Goal: Task Accomplishment & Management: Manage account settings

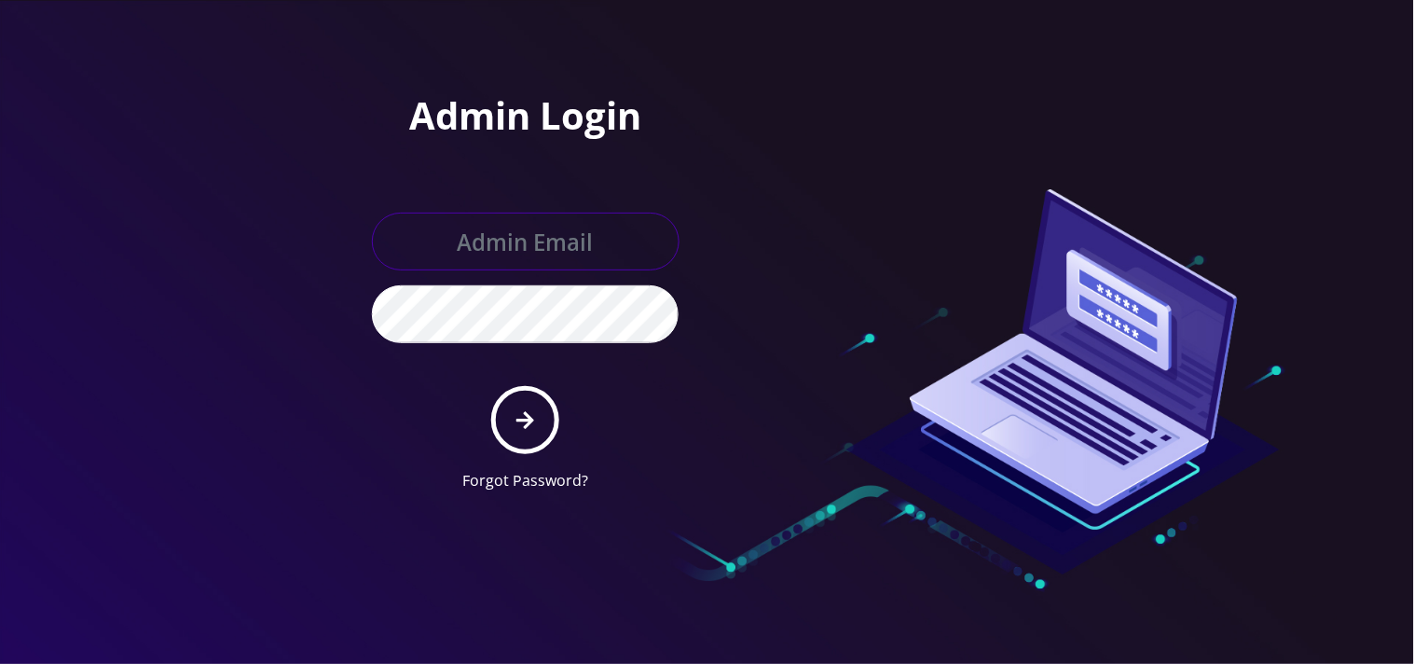
type input "mysti@teltik.com"
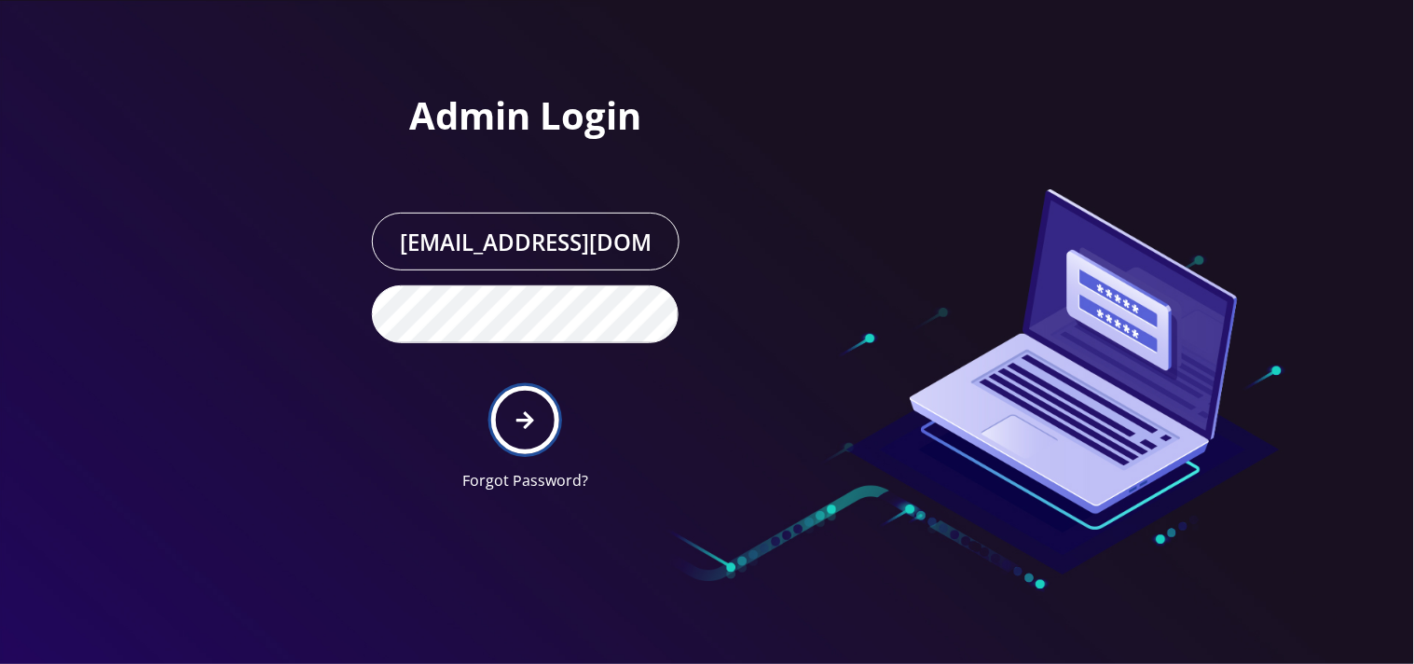
click at [513, 431] on button "submit" at bounding box center [525, 420] width 68 height 68
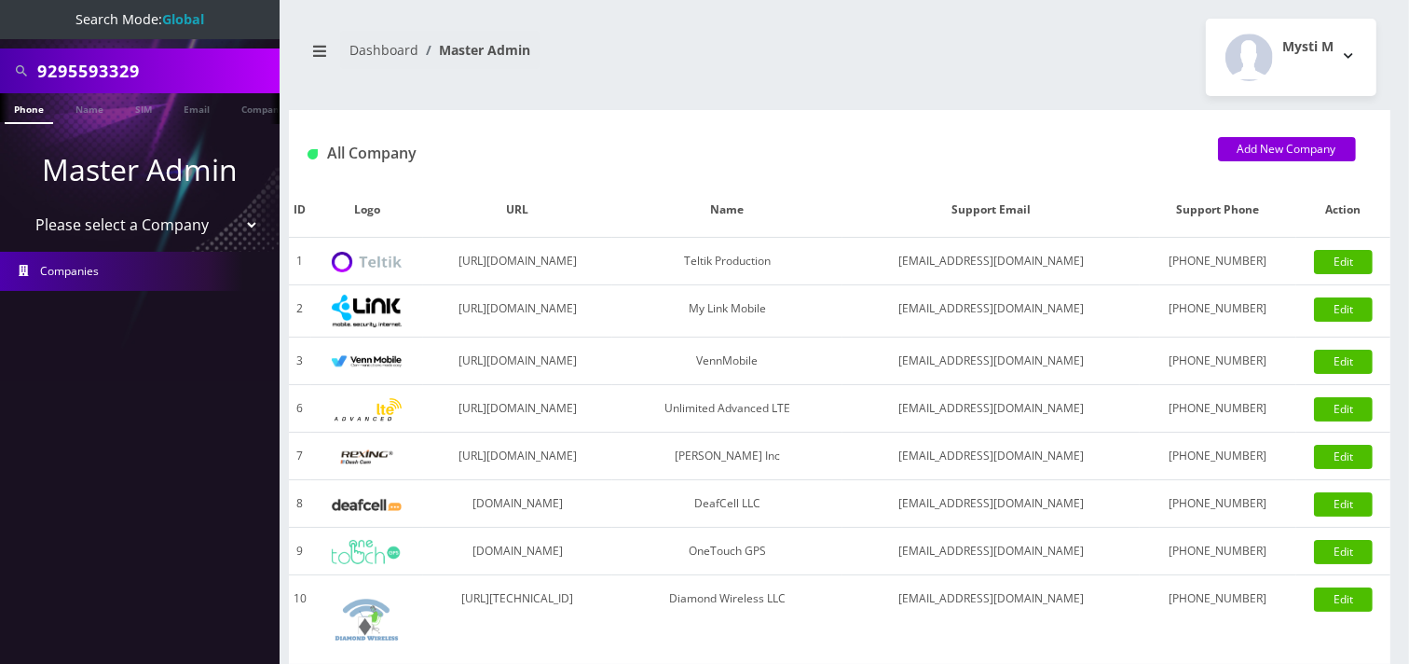
click at [207, 66] on input "9295593329" at bounding box center [156, 70] width 238 height 35
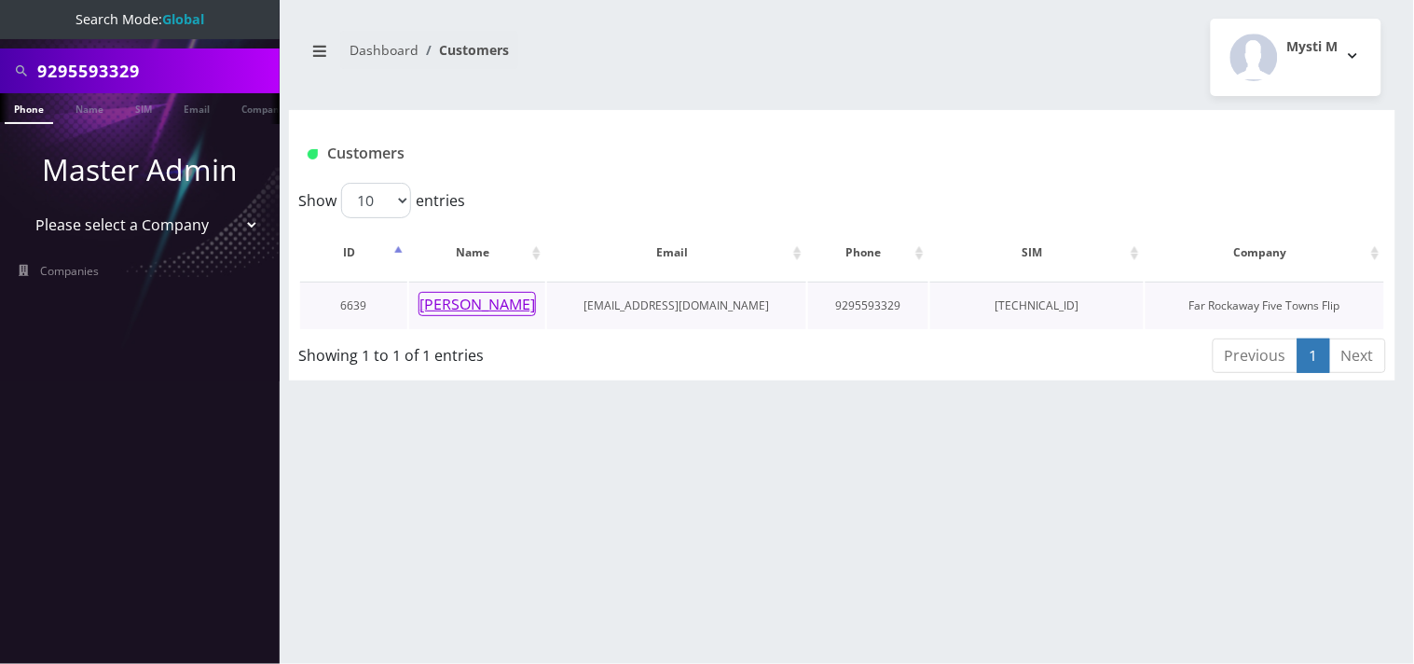
click at [481, 306] on button "[PERSON_NAME]" at bounding box center [477, 304] width 117 height 24
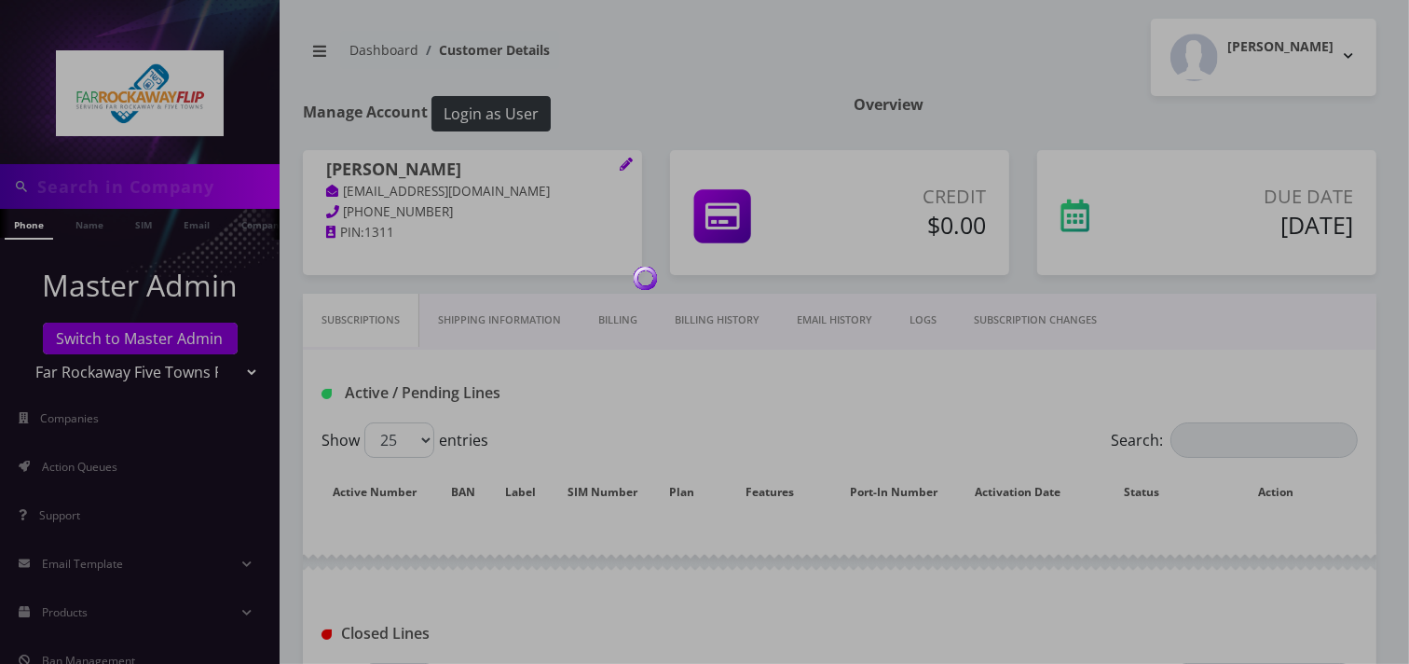
type input "9295593329"
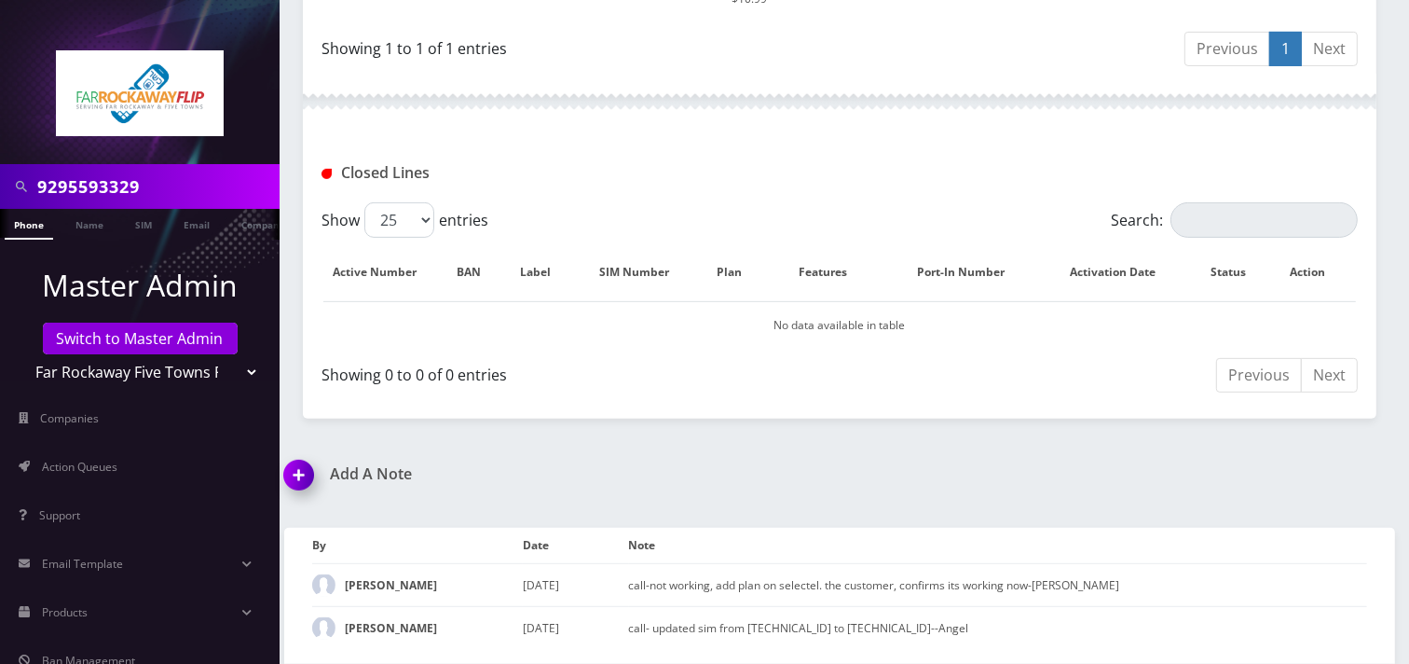
click at [305, 485] on img at bounding box center [302, 481] width 55 height 55
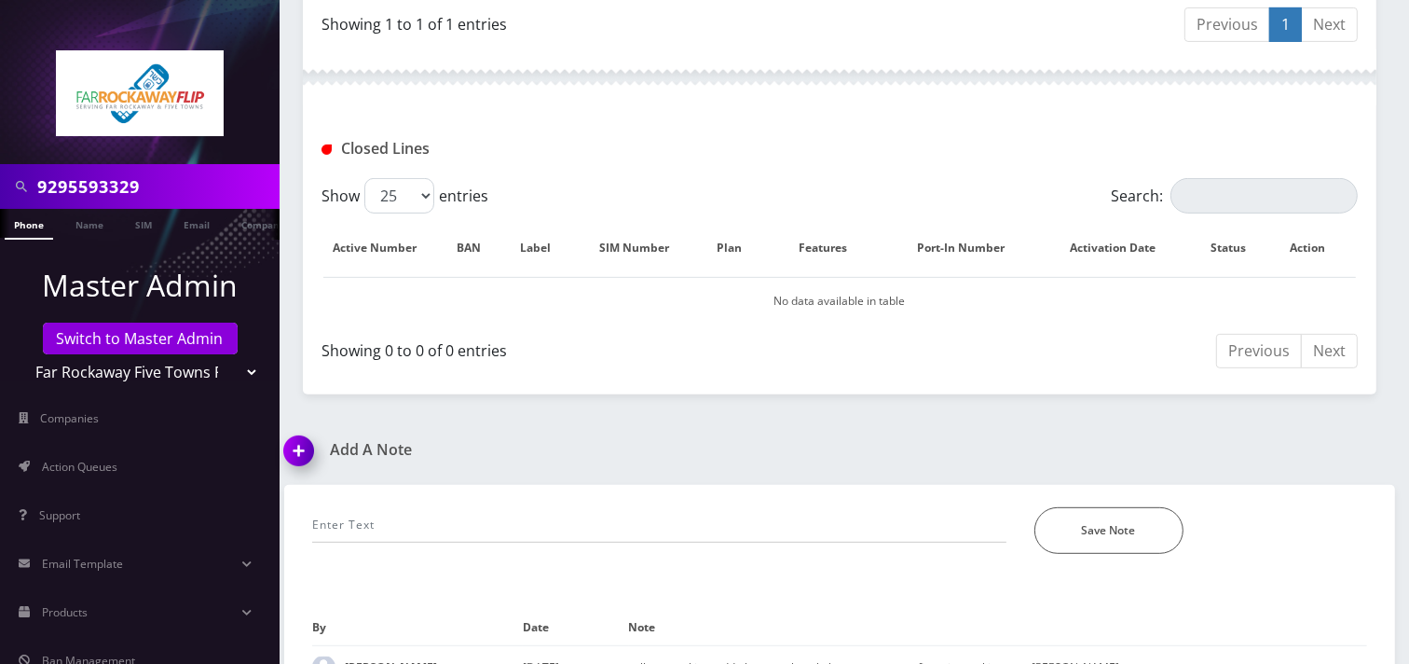
scroll to position [749, 0]
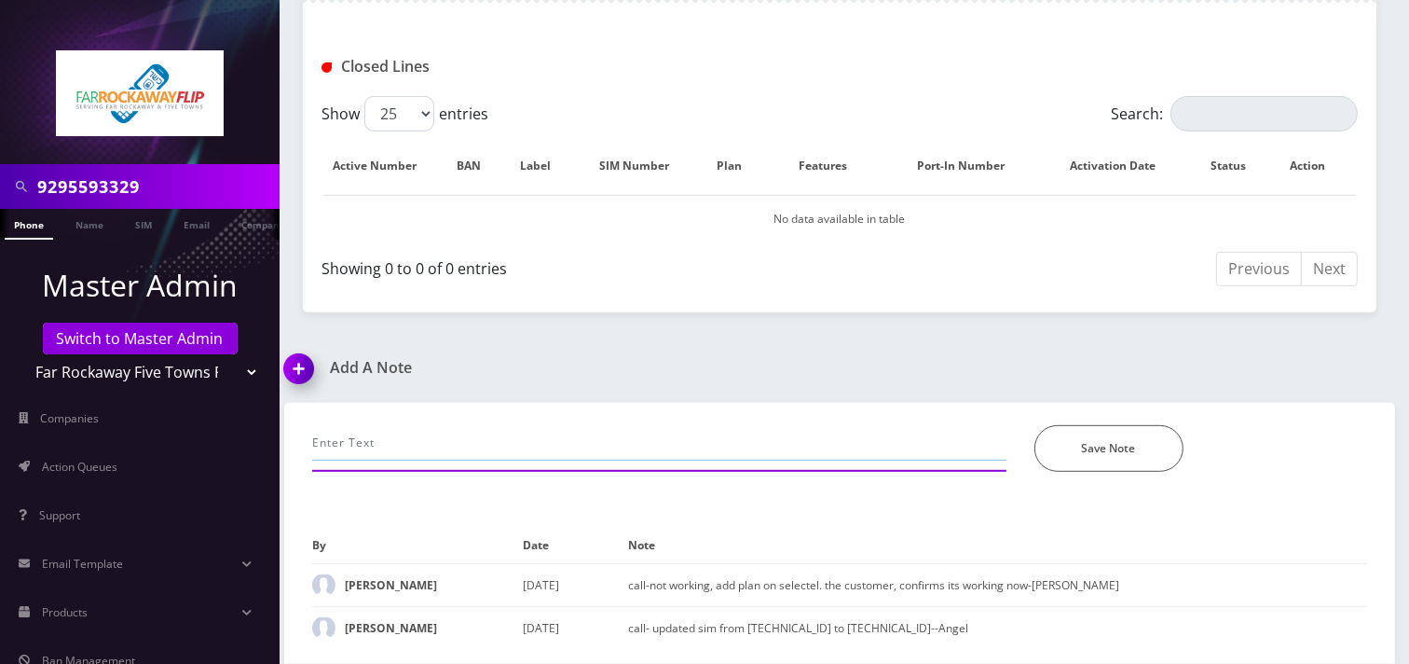
click at [367, 431] on input "text" at bounding box center [659, 442] width 694 height 35
paste input "Please call forward calls from 9295593329 to 6468142416. Thanks"
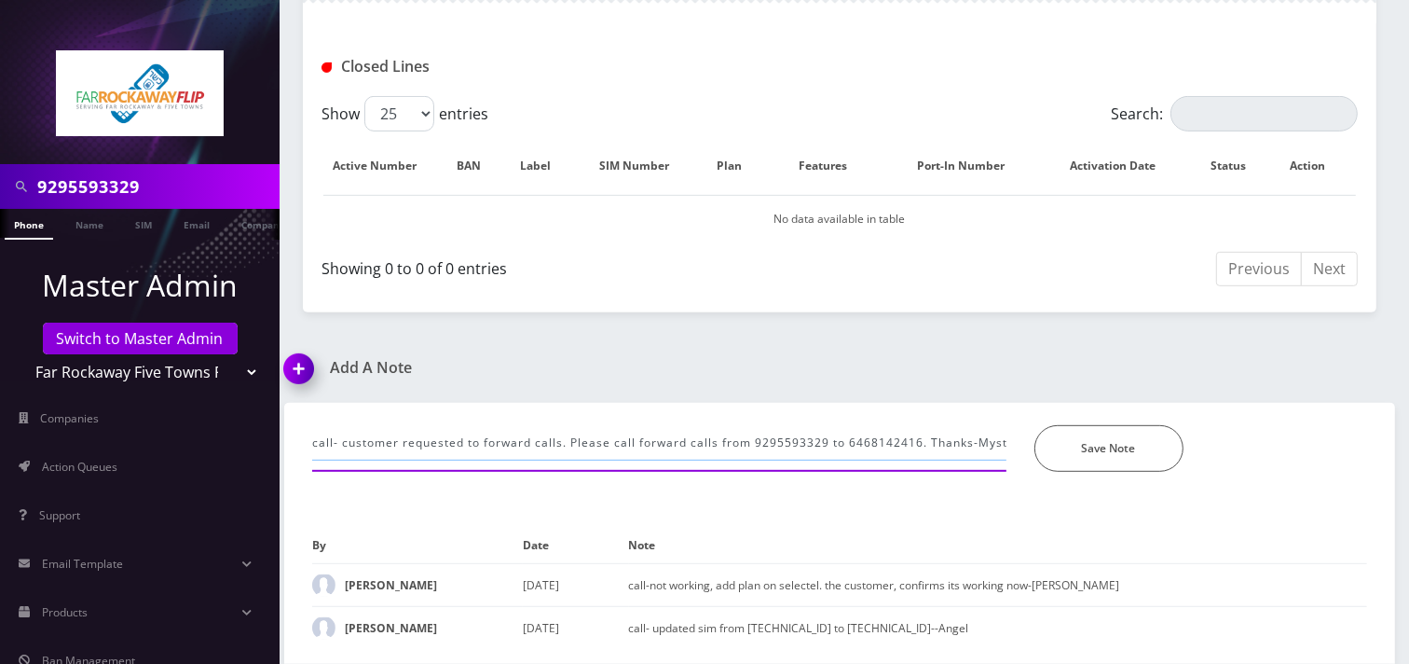
scroll to position [0, 2]
type input "call- customer requested to forward calls. Please call forward calls from 92955…"
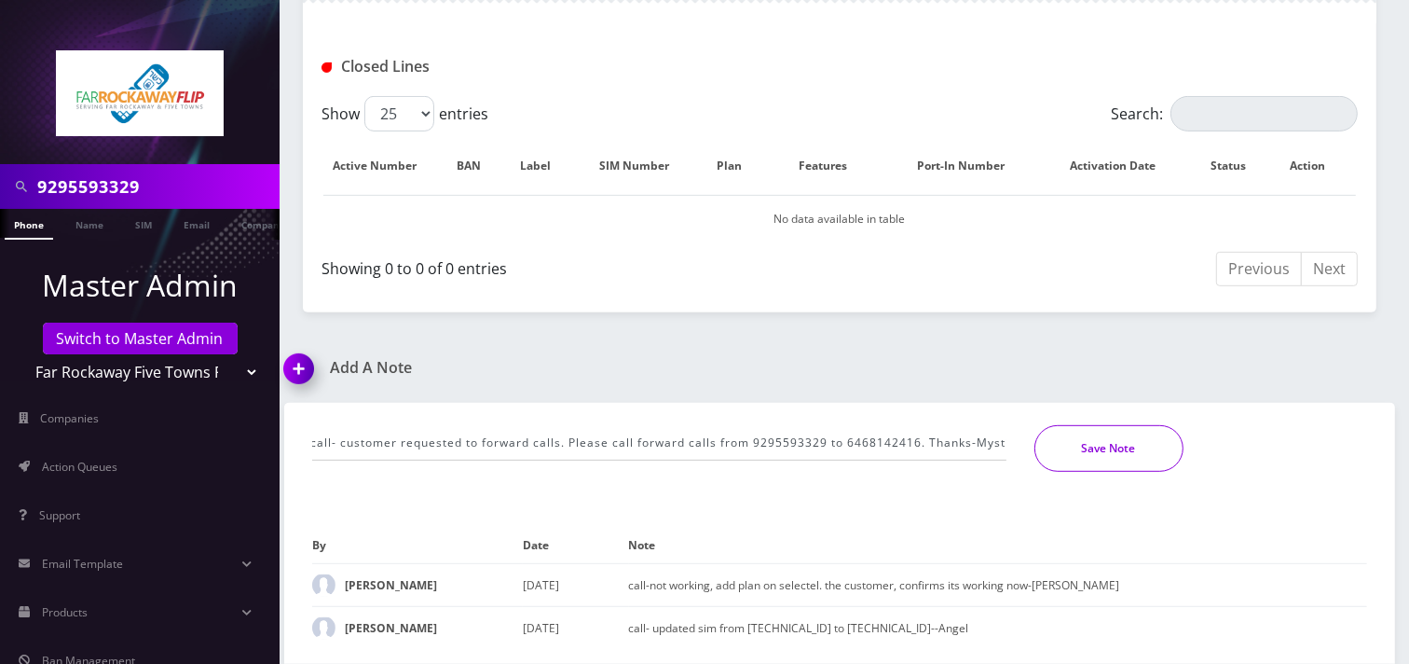
scroll to position [0, 0]
click at [1063, 460] on button "Save Note" at bounding box center [1109, 448] width 149 height 47
